Goal: Task Accomplishment & Management: Manage account settings

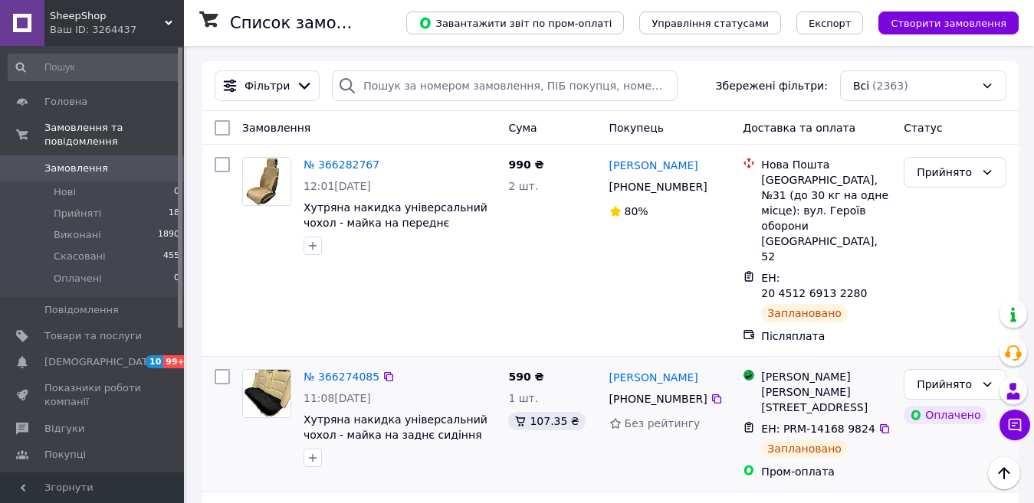
click at [381, 363] on div "№ 366274085 11:08[DATE] Хутряна накидка універсальний чохол - майка на заднє си…" at bounding box center [369, 424] width 266 height 123
click at [336, 371] on link "№ 366274085" at bounding box center [341, 377] width 76 height 12
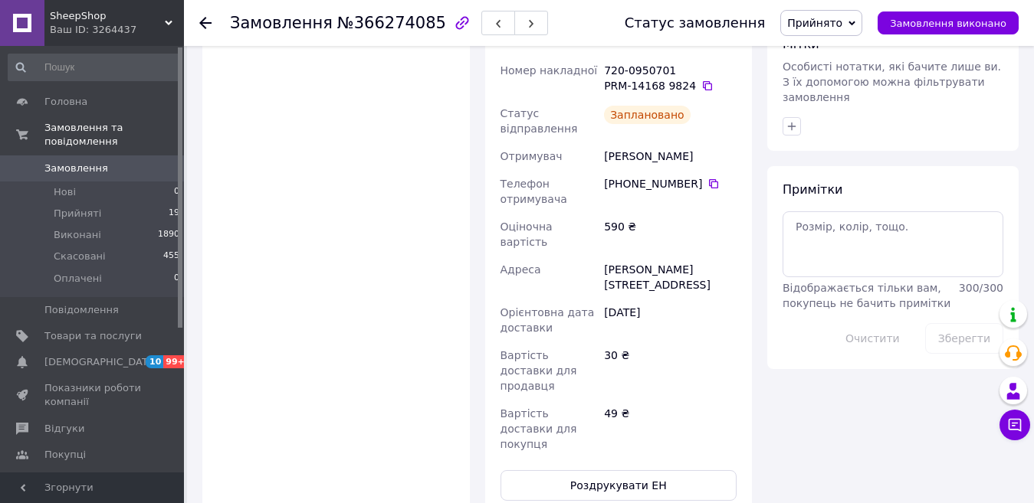
scroll to position [1226, 0]
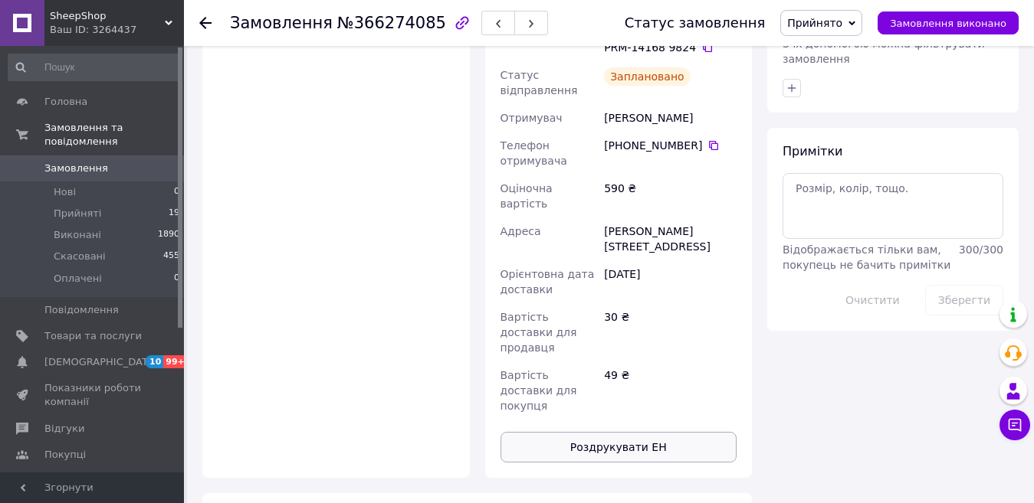
click at [654, 432] on button "Роздрукувати ЕН" at bounding box center [618, 447] width 237 height 31
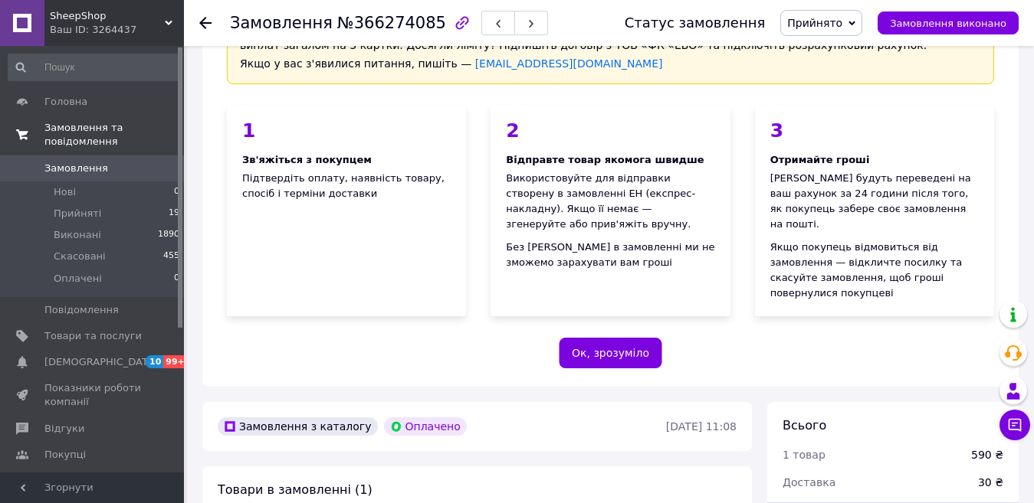
scroll to position [0, 0]
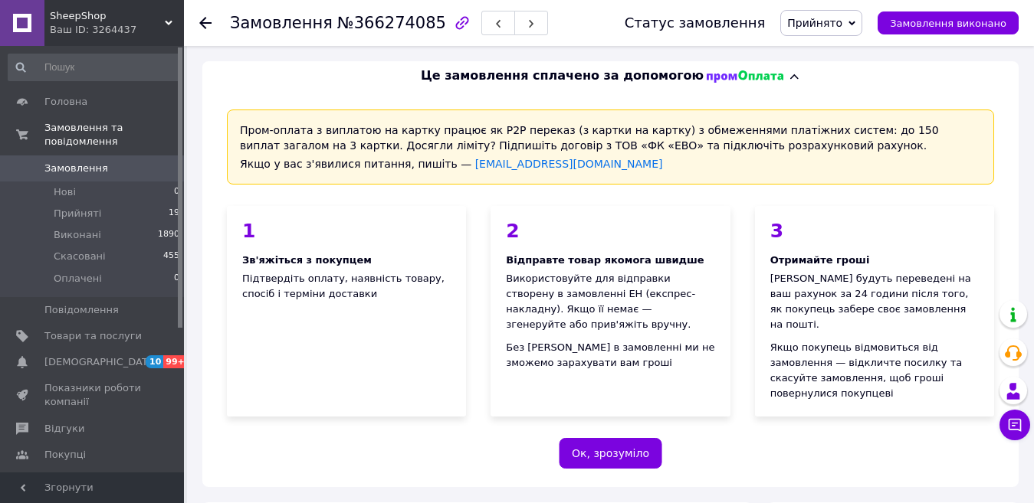
click at [73, 162] on span "Замовлення" at bounding box center [76, 169] width 64 height 14
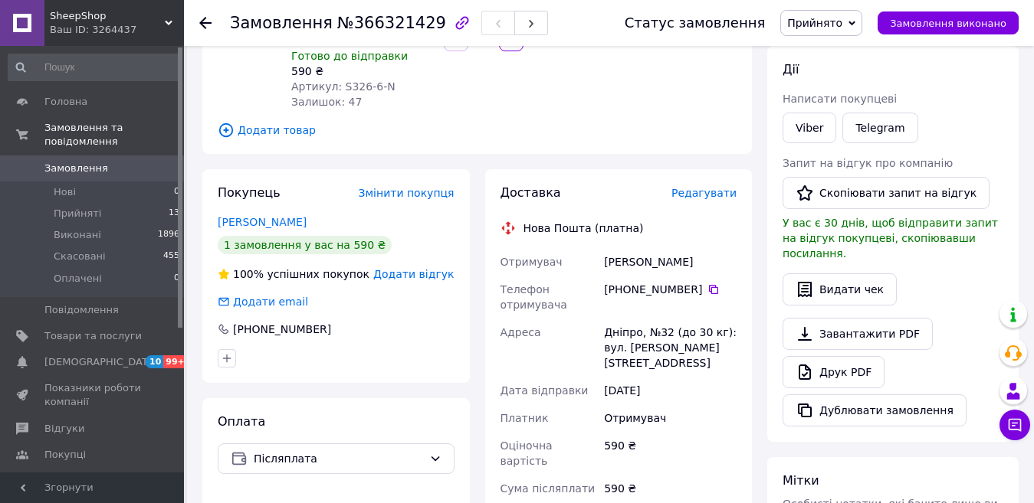
scroll to position [207, 0]
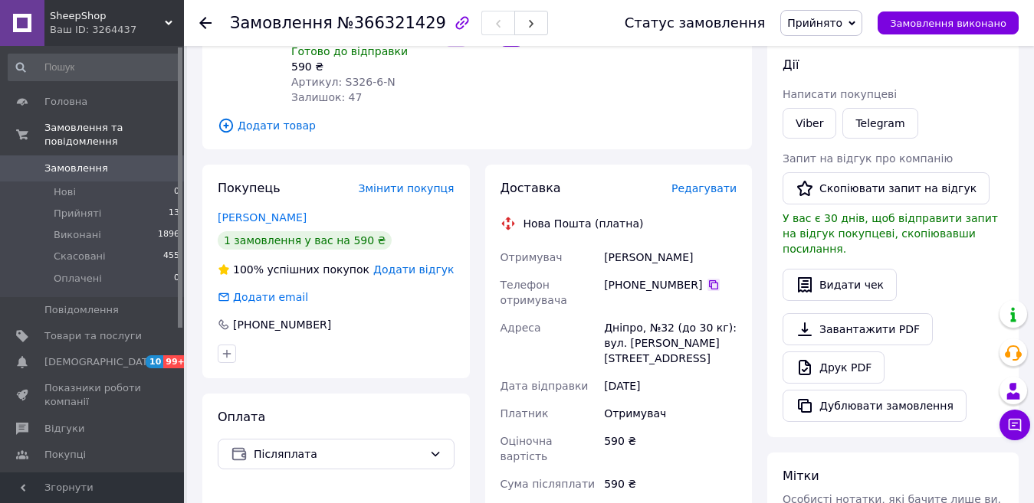
click at [709, 280] on icon at bounding box center [713, 284] width 9 height 9
click at [500, 117] on span "Додати товар" at bounding box center [477, 125] width 519 height 17
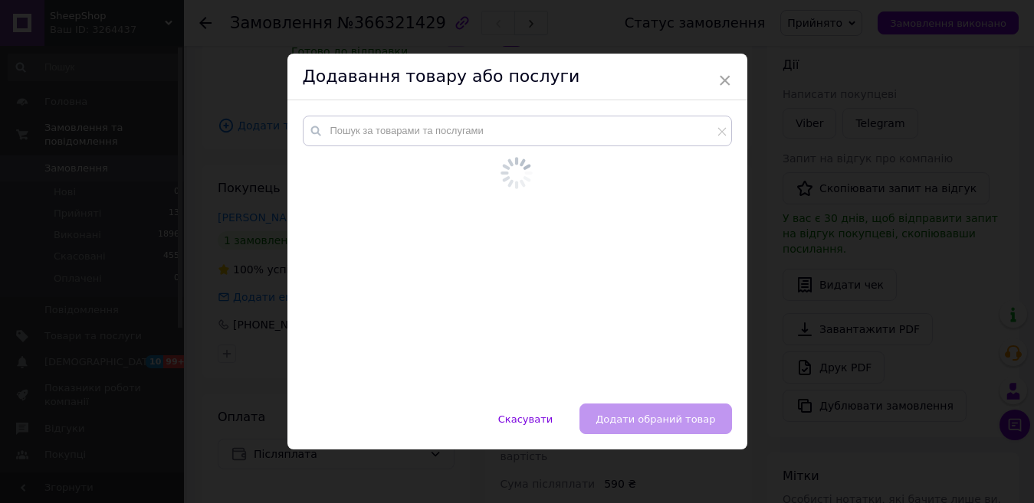
scroll to position [130, 0]
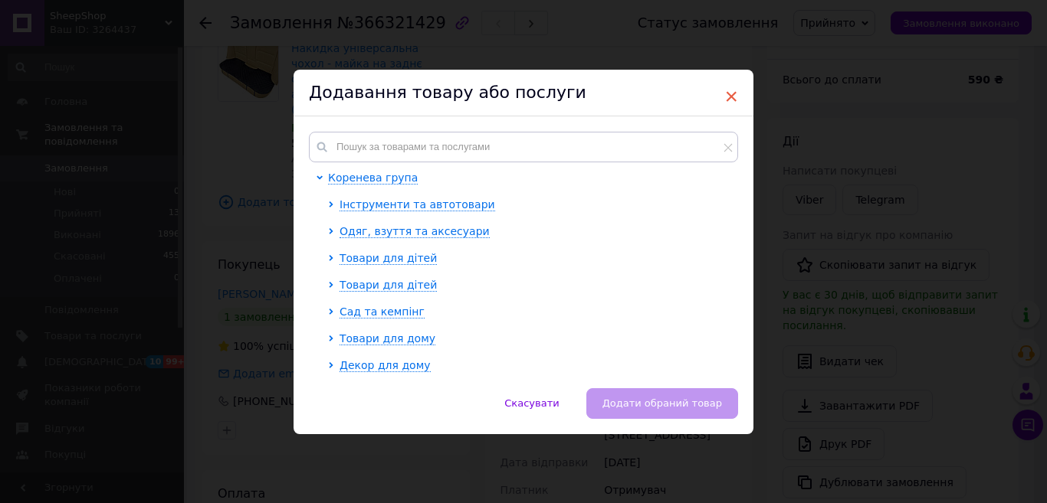
click at [724, 93] on span "×" at bounding box center [731, 97] width 14 height 26
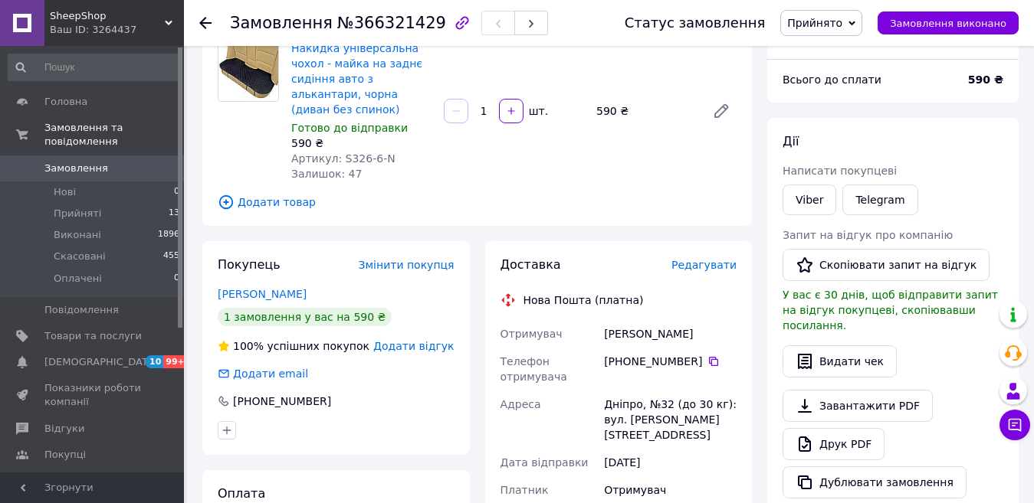
click at [387, 30] on span "№366321429" at bounding box center [391, 23] width 109 height 18
copy span "366321429"
drag, startPoint x: 605, startPoint y: 320, endPoint x: 704, endPoint y: 320, distance: 98.9
click at [704, 320] on div "Савич Александр" at bounding box center [670, 334] width 139 height 28
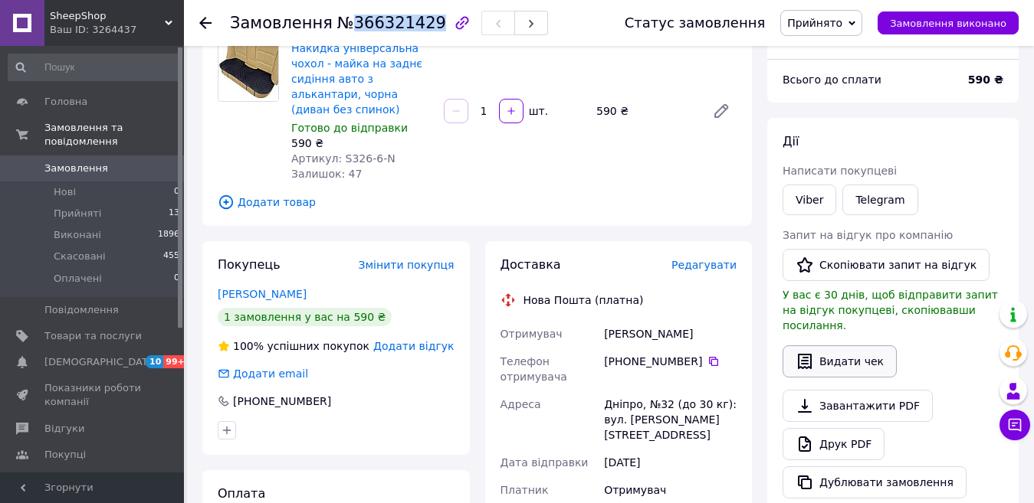
copy div "Савич Александр"
click at [709, 357] on icon at bounding box center [713, 361] width 9 height 9
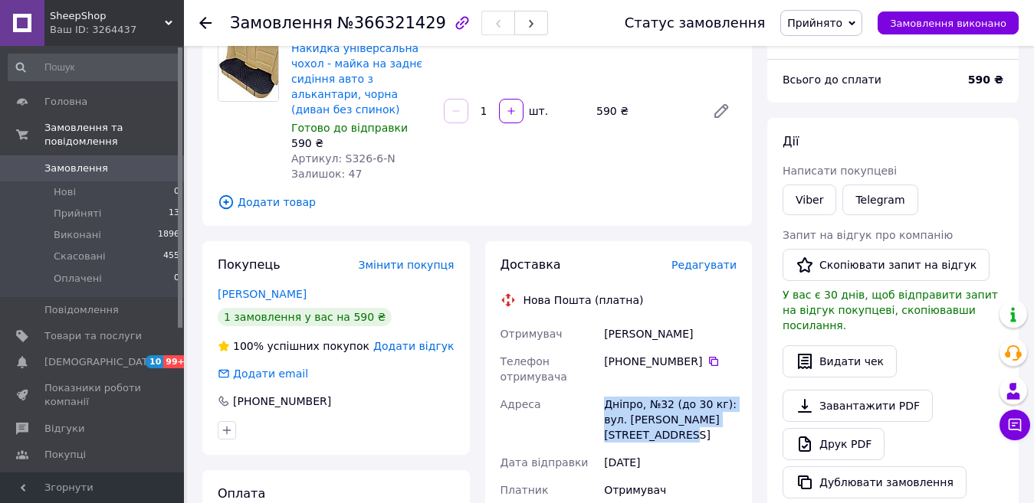
drag, startPoint x: 603, startPoint y: 385, endPoint x: 703, endPoint y: 422, distance: 106.2
click at [703, 422] on div "Дніпро, №32 (до 30 кг): вул. Володимира Вернадського, 10" at bounding box center [670, 420] width 139 height 58
copy div "Дніпро, №32 (до 30 кг): вул. Володимира Вернадського, 10"
click at [431, 425] on div at bounding box center [336, 430] width 243 height 25
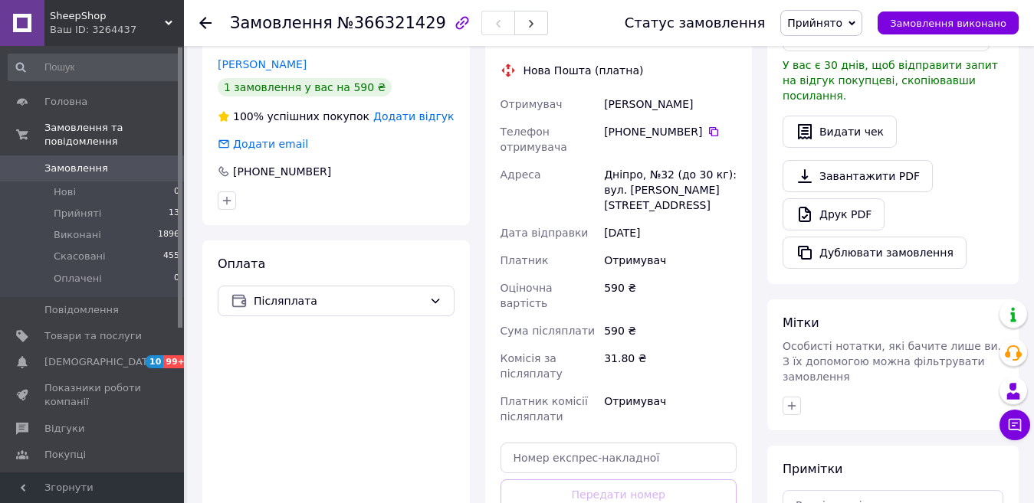
scroll to position [0, 0]
